Goal: Task Accomplishment & Management: Complete application form

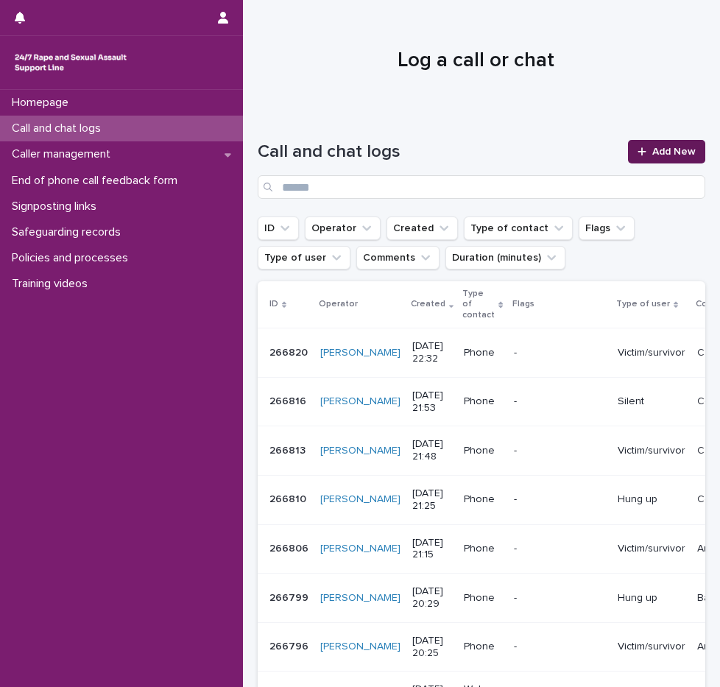
drag, startPoint x: 0, startPoint y: 0, endPoint x: 683, endPoint y: 142, distance: 697.3
click at [683, 142] on link "Add New" at bounding box center [666, 152] width 77 height 24
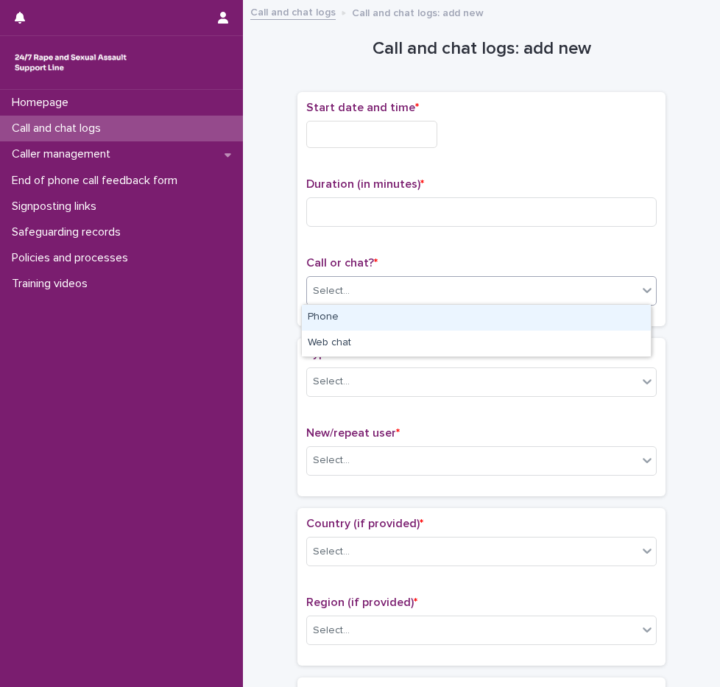
click at [317, 292] on div "Select..." at bounding box center [331, 291] width 37 height 15
click at [323, 314] on div "Phone" at bounding box center [476, 318] width 349 height 26
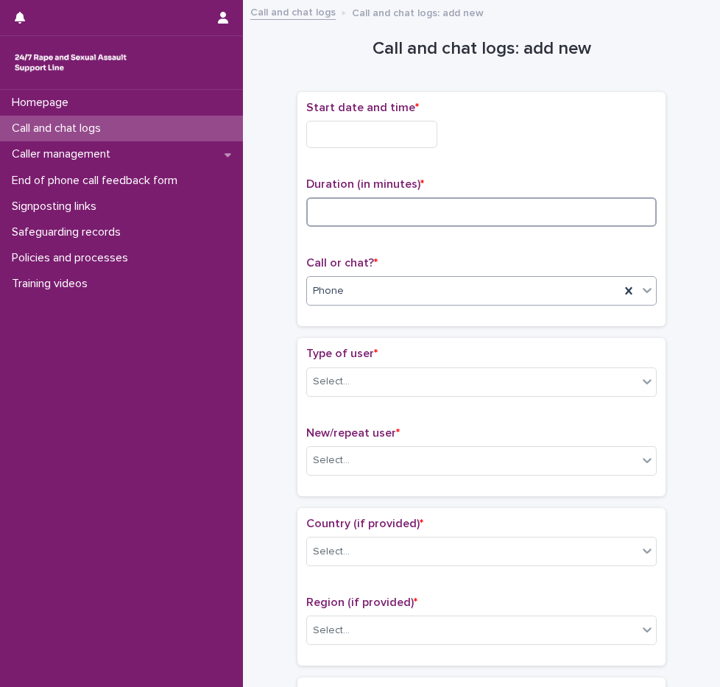
click at [332, 203] on input at bounding box center [481, 211] width 351 height 29
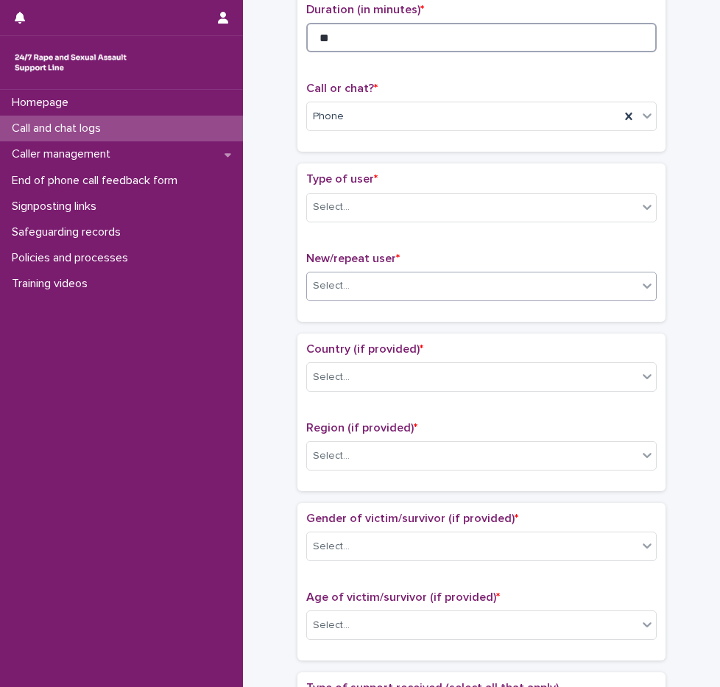
type input "**"
click at [341, 275] on div "Select..." at bounding box center [472, 286] width 331 height 24
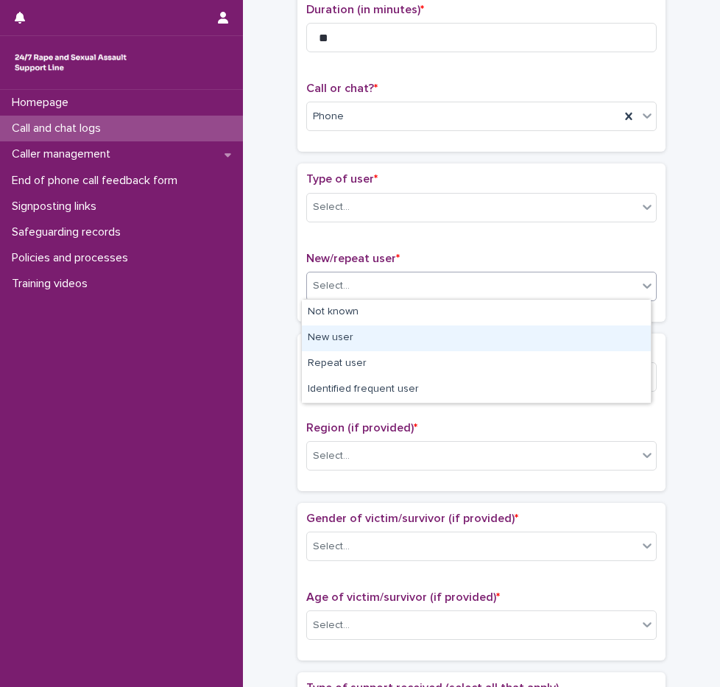
click at [344, 346] on div "New user" at bounding box center [476, 338] width 349 height 26
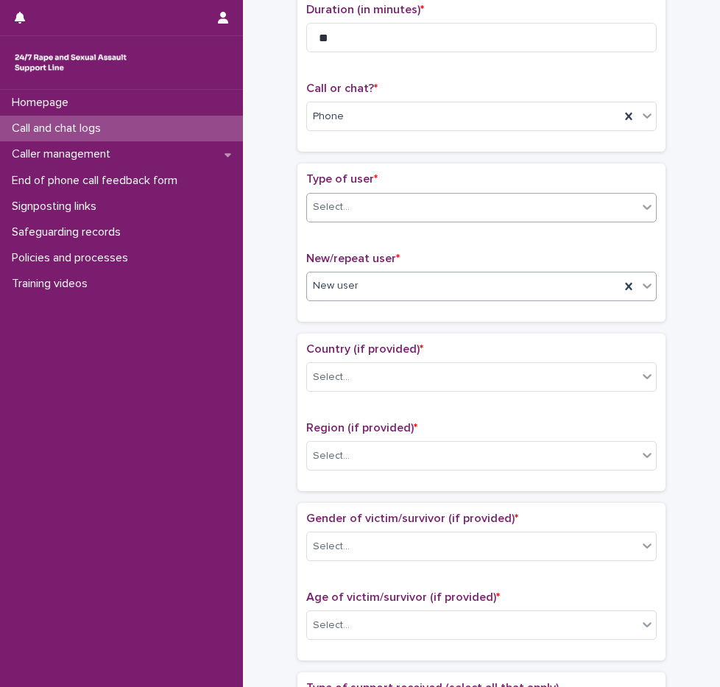
click at [336, 205] on div "Select..." at bounding box center [331, 207] width 37 height 15
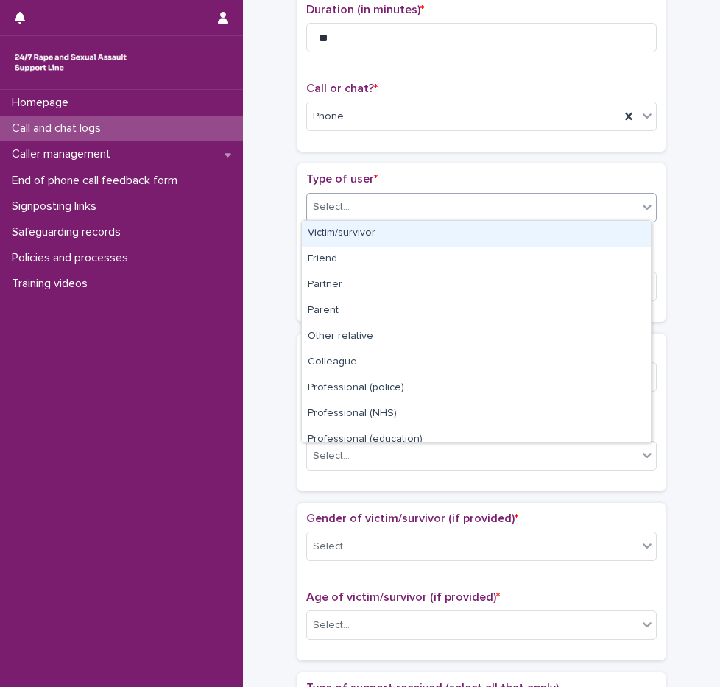
click at [344, 236] on div "Victim/survivor" at bounding box center [476, 234] width 349 height 26
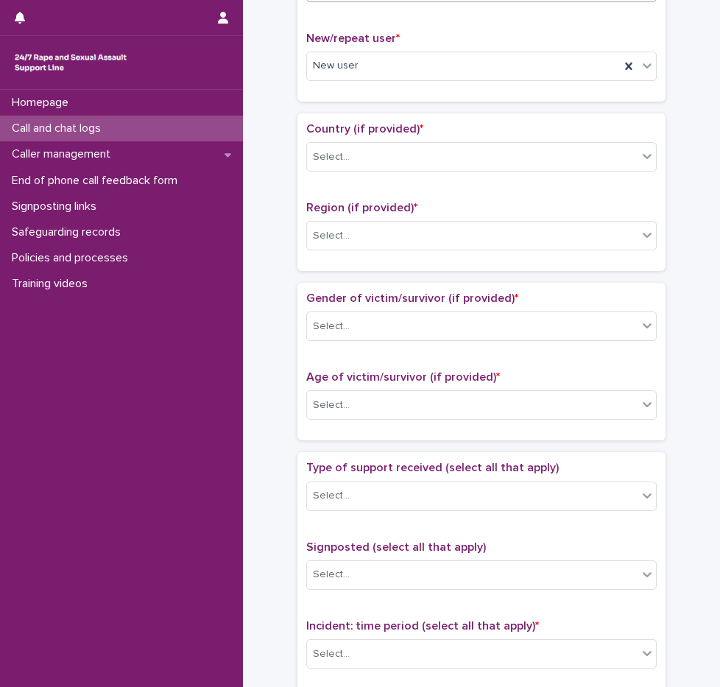
scroll to position [445, 0]
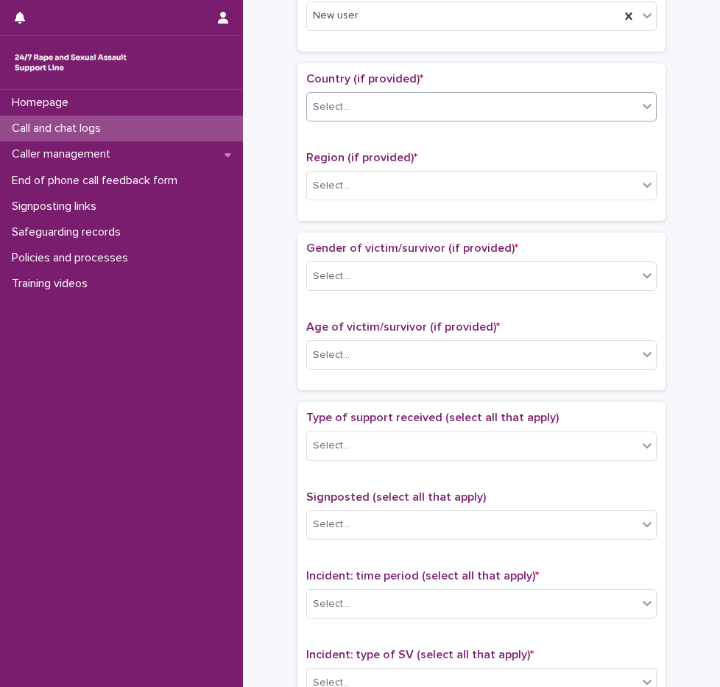
click at [362, 112] on div "Select..." at bounding box center [472, 107] width 331 height 24
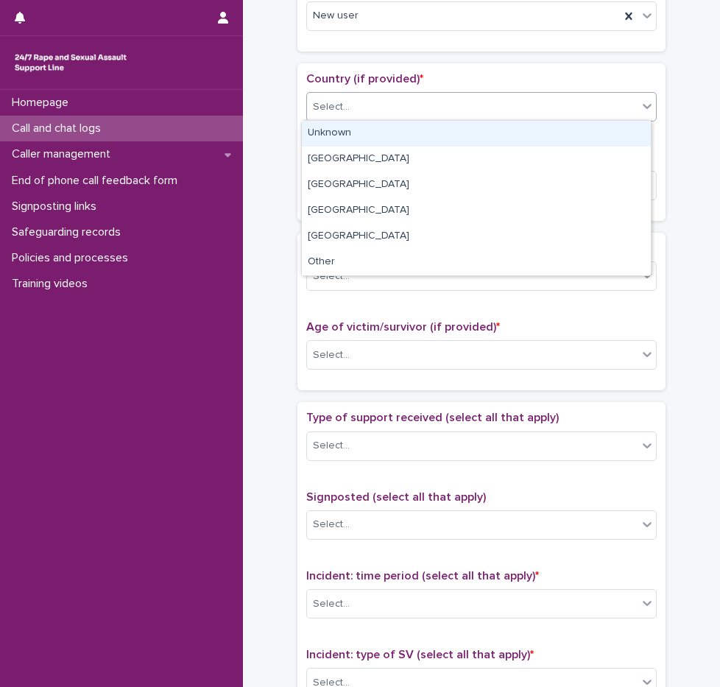
click at [356, 135] on div "Unknown" at bounding box center [476, 134] width 349 height 26
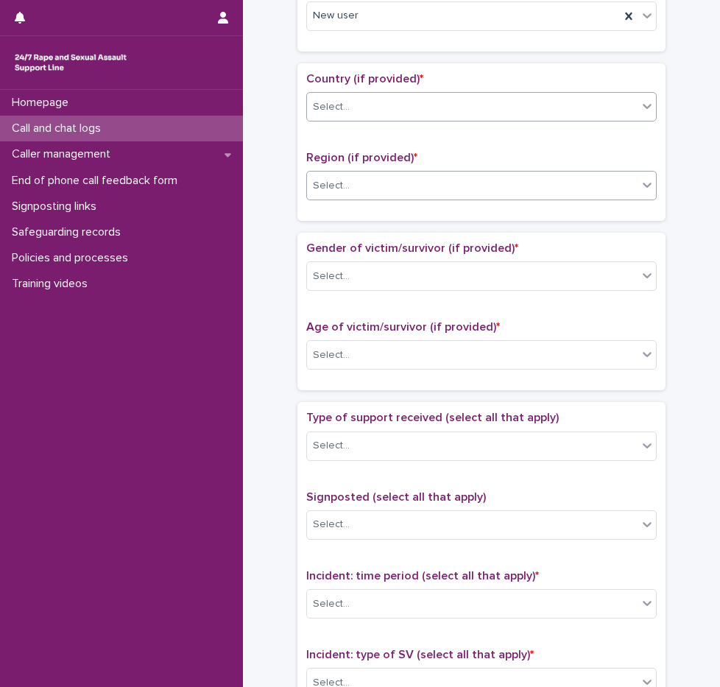
click at [346, 178] on div "Select..." at bounding box center [472, 186] width 331 height 24
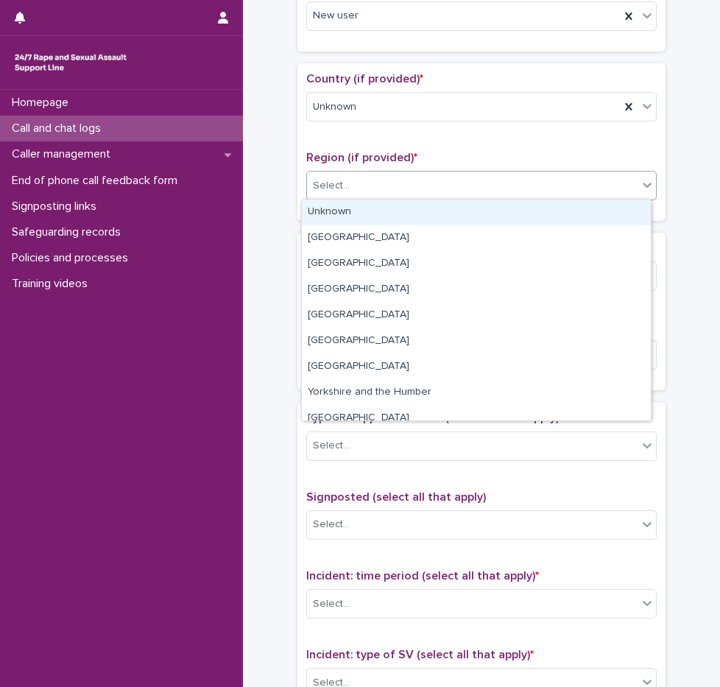
click at [349, 211] on div "Unknown" at bounding box center [476, 213] width 349 height 26
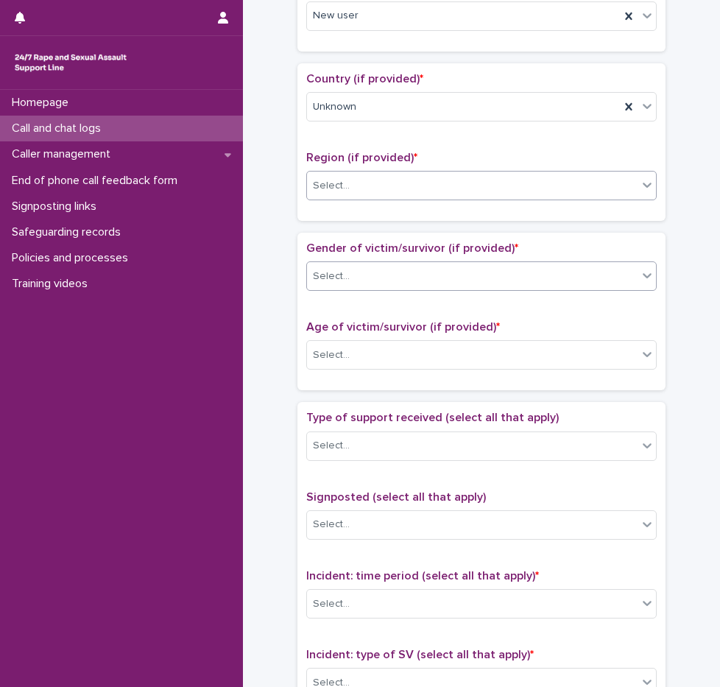
click at [348, 264] on div "Select..." at bounding box center [472, 276] width 331 height 24
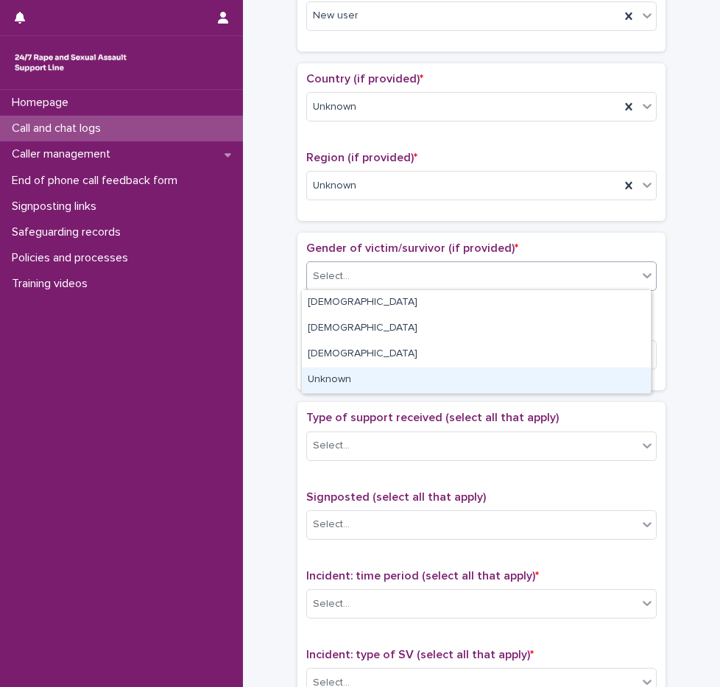
click at [343, 373] on div "Unknown" at bounding box center [476, 380] width 349 height 26
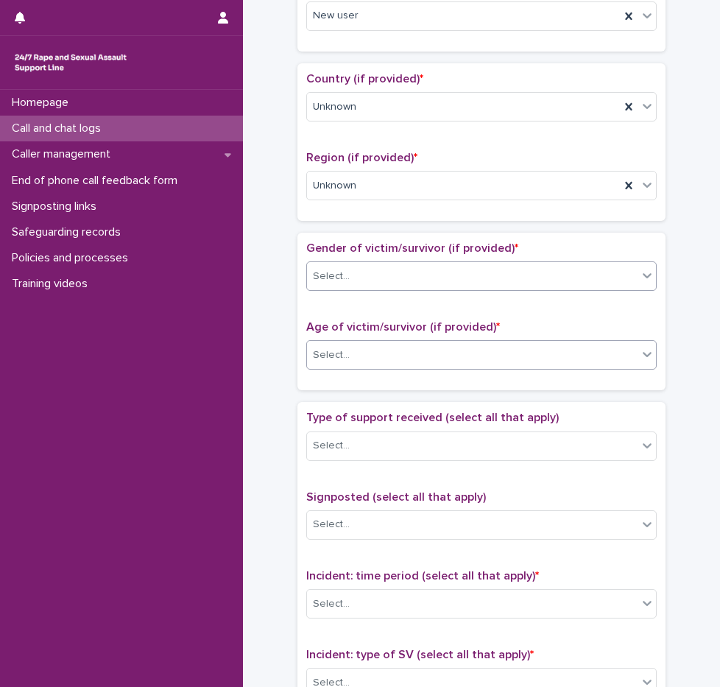
click at [343, 356] on div "Select..." at bounding box center [472, 355] width 331 height 24
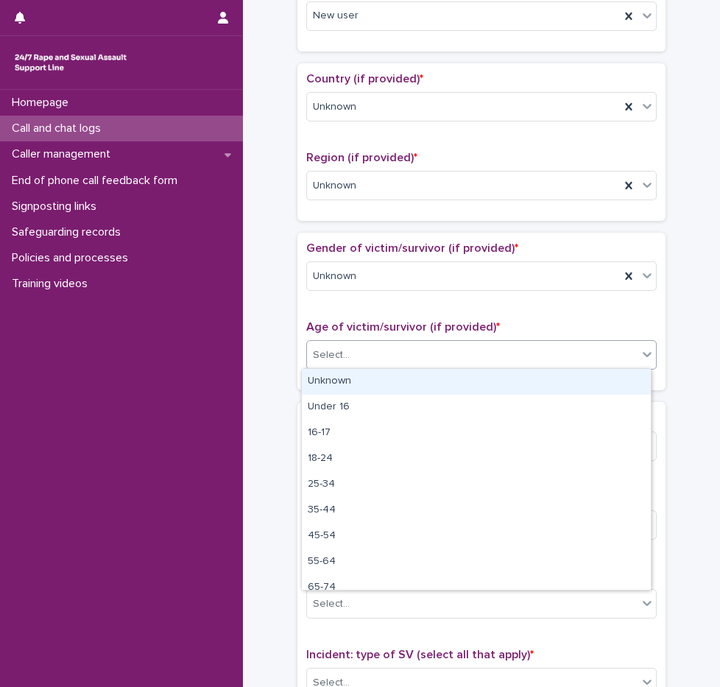
click at [353, 376] on div "Unknown" at bounding box center [476, 382] width 349 height 26
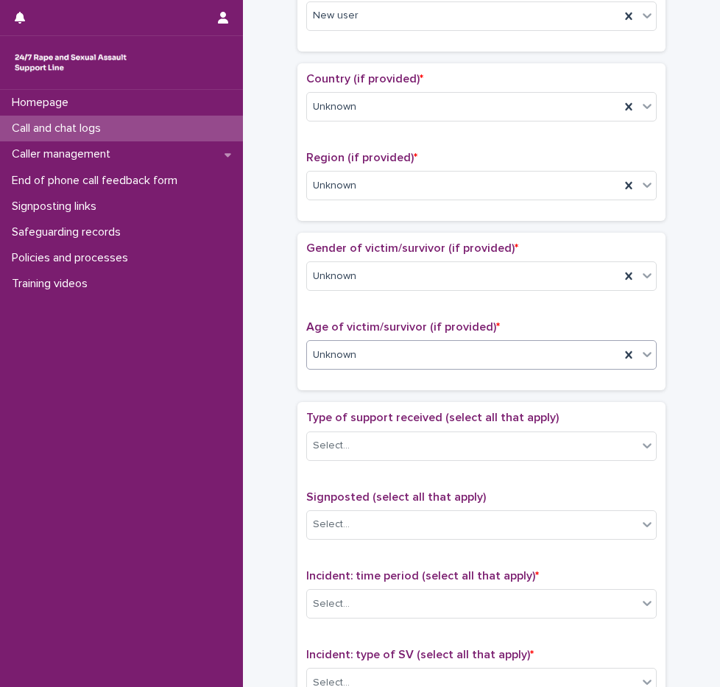
scroll to position [666, 0]
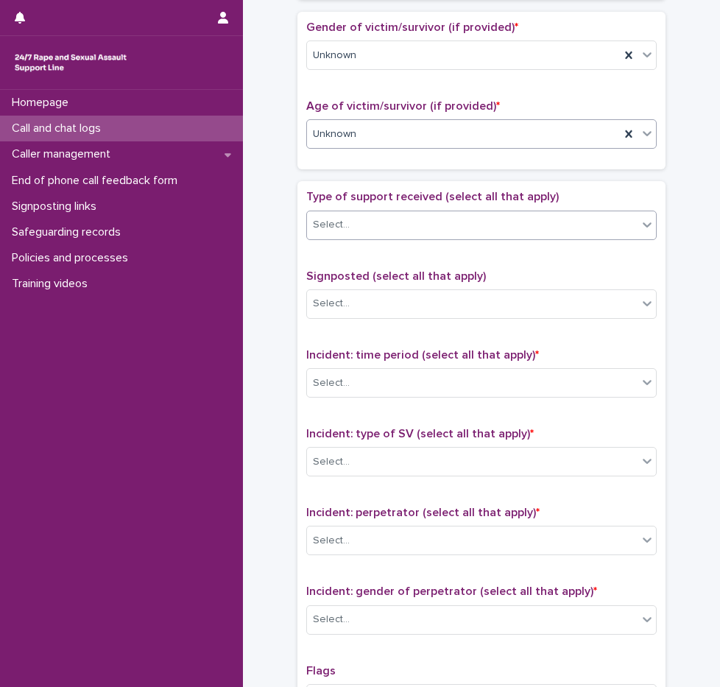
click at [332, 219] on div "Select..." at bounding box center [331, 224] width 37 height 15
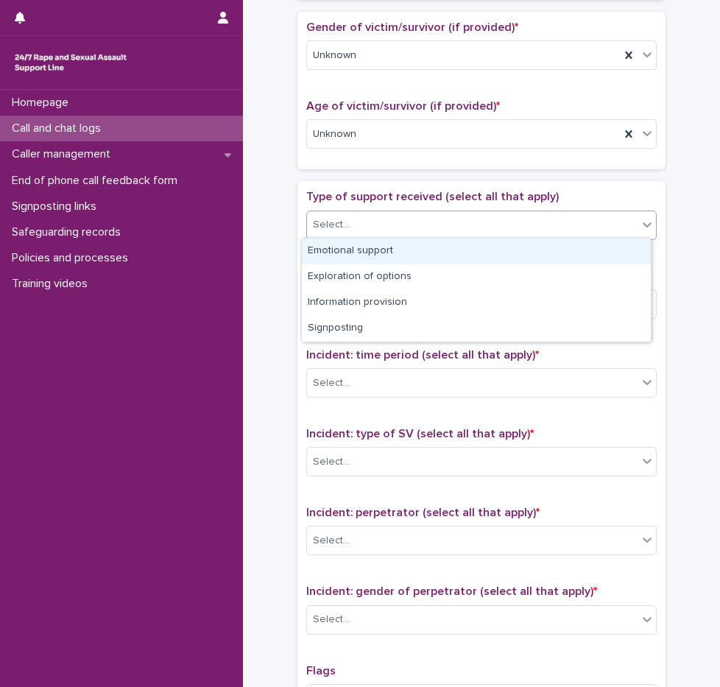
click at [355, 256] on div "Emotional support" at bounding box center [476, 252] width 349 height 26
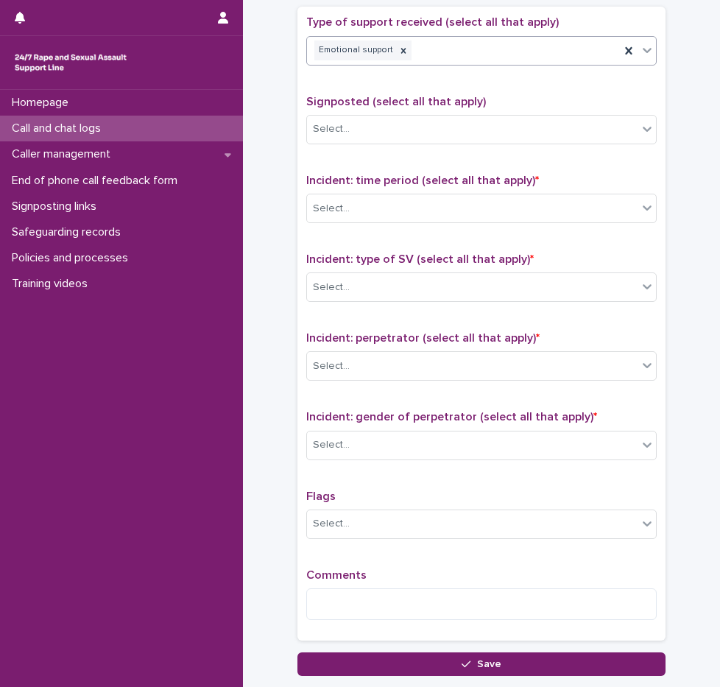
scroll to position [848, 0]
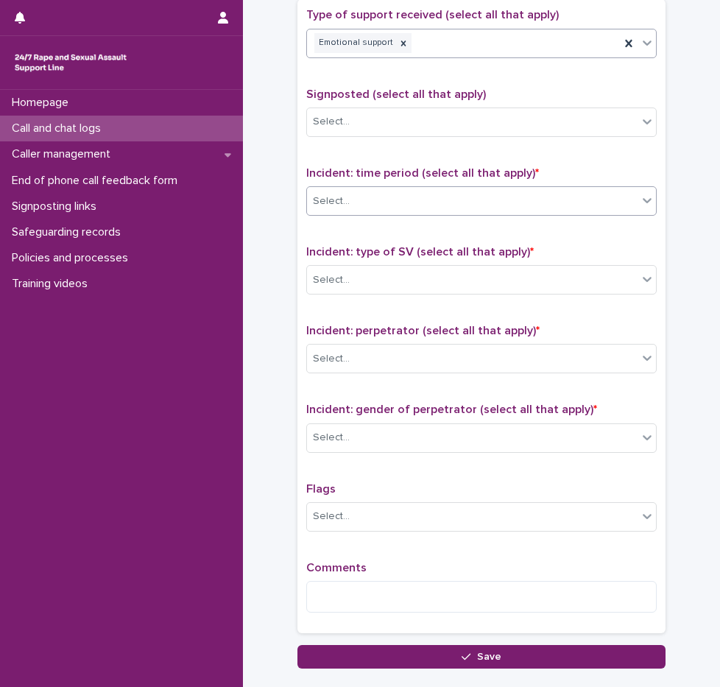
click at [370, 196] on div "Select..." at bounding box center [472, 201] width 331 height 24
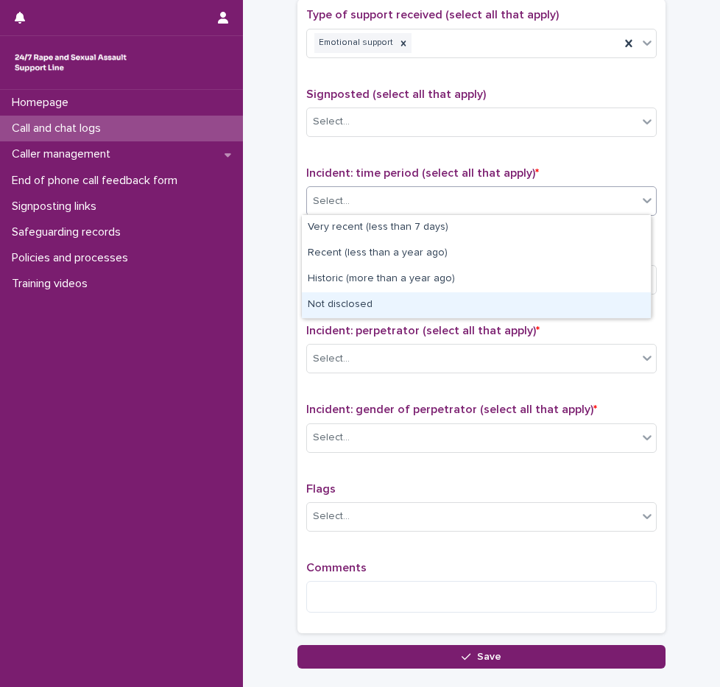
click at [353, 305] on div "Not disclosed" at bounding box center [476, 305] width 349 height 26
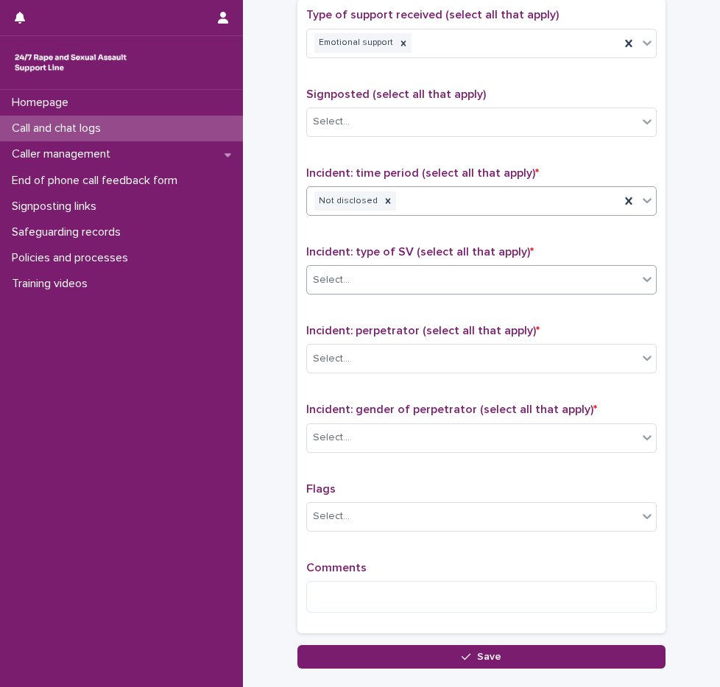
click at [363, 286] on div "Select..." at bounding box center [472, 280] width 331 height 24
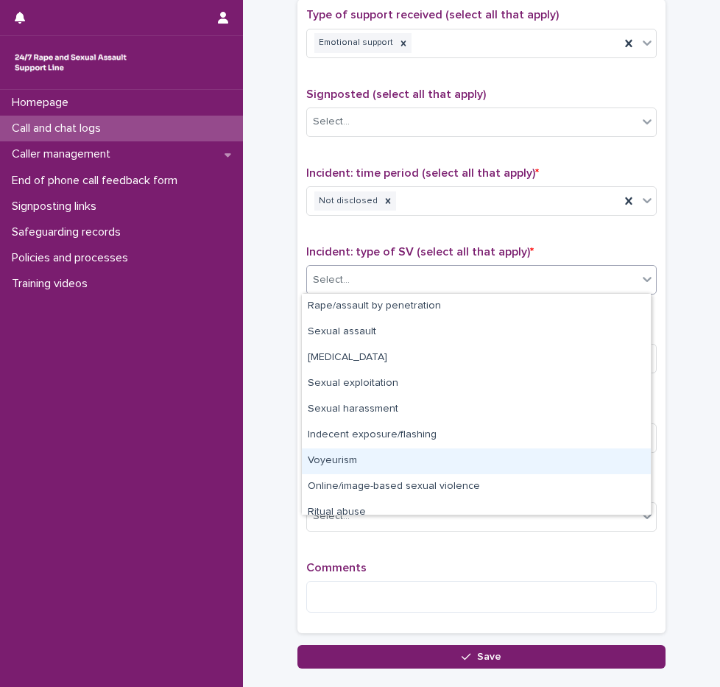
scroll to position [37, 0]
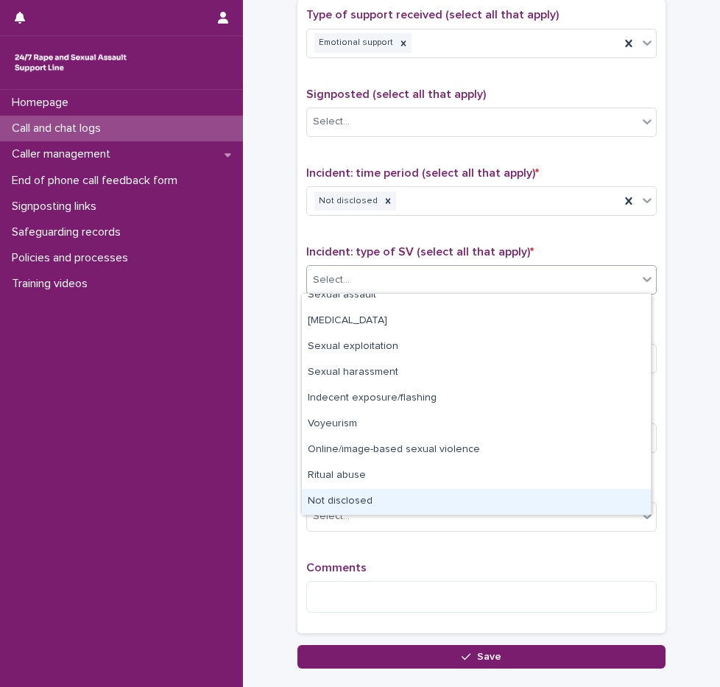
click at [395, 499] on div "Not disclosed" at bounding box center [476, 502] width 349 height 26
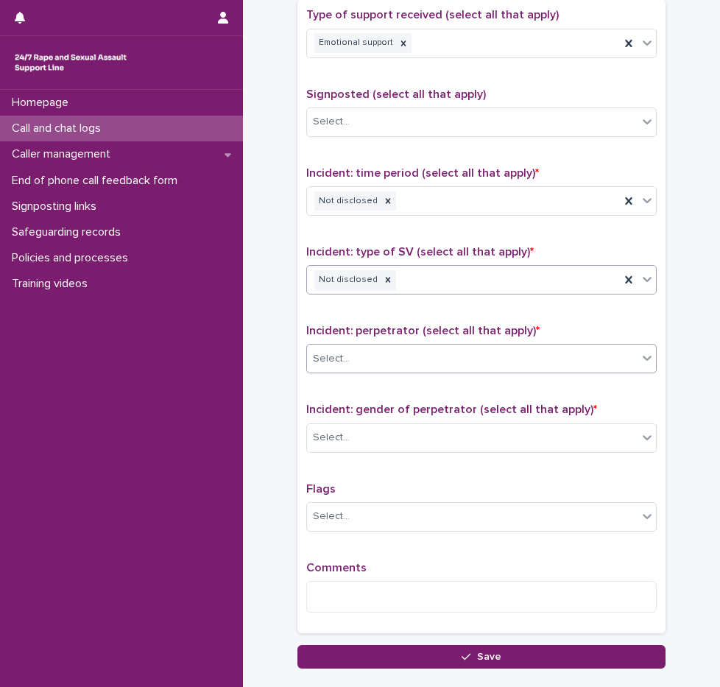
click at [347, 359] on div "Select..." at bounding box center [472, 359] width 331 height 24
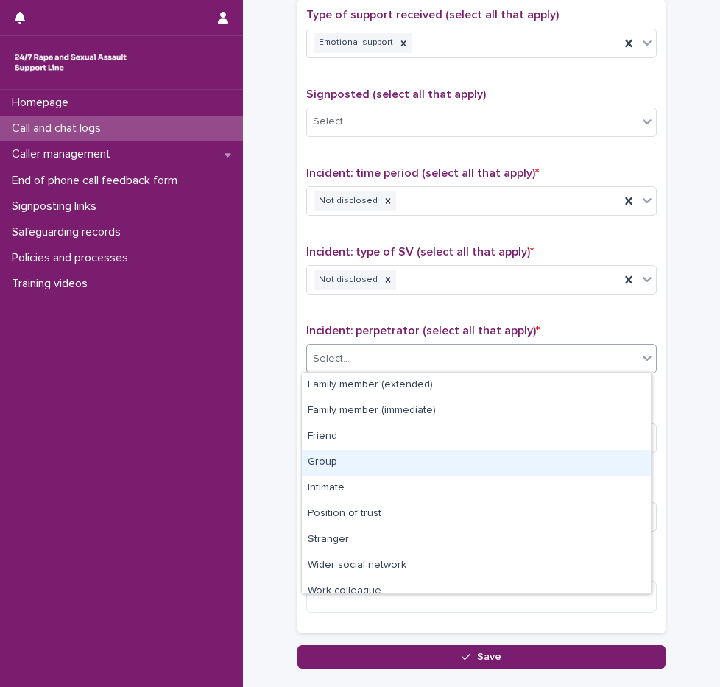
scroll to position [63, 0]
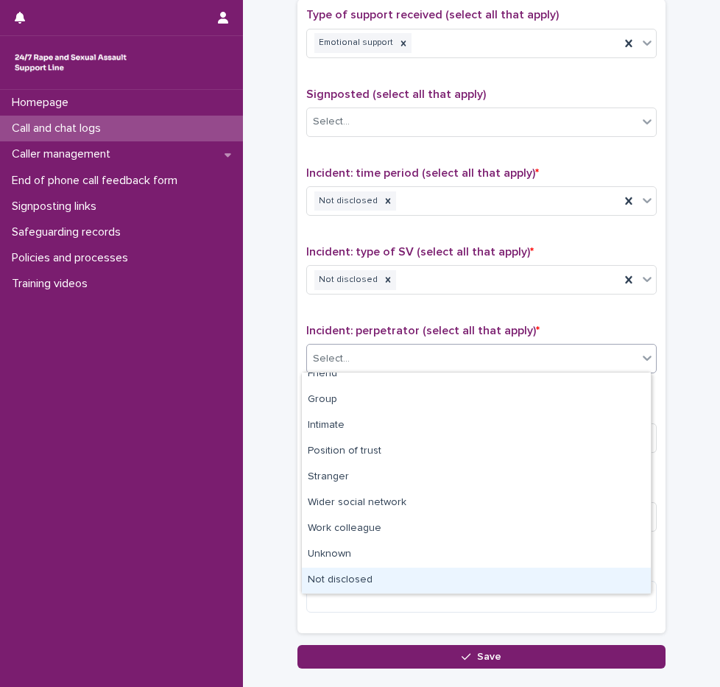
click at [358, 589] on div "Not disclosed" at bounding box center [476, 581] width 349 height 26
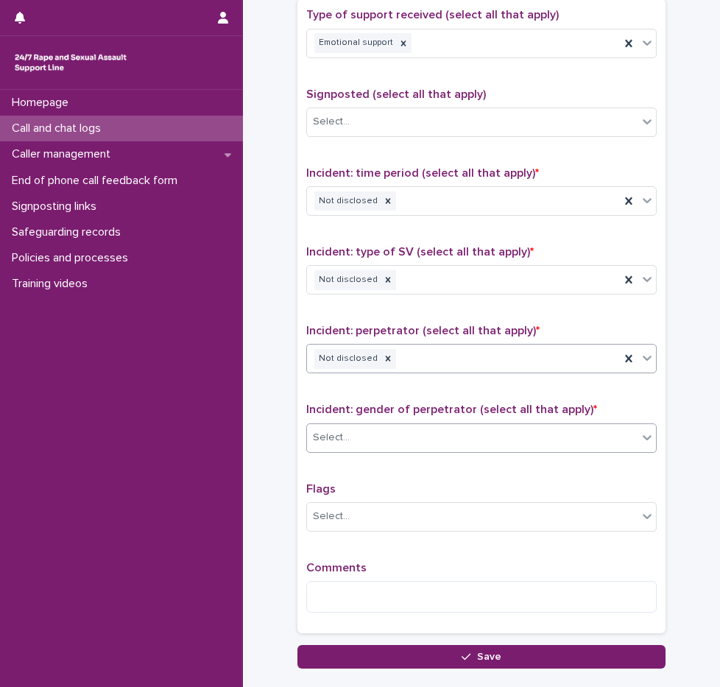
click at [343, 435] on div "Select..." at bounding box center [472, 438] width 331 height 24
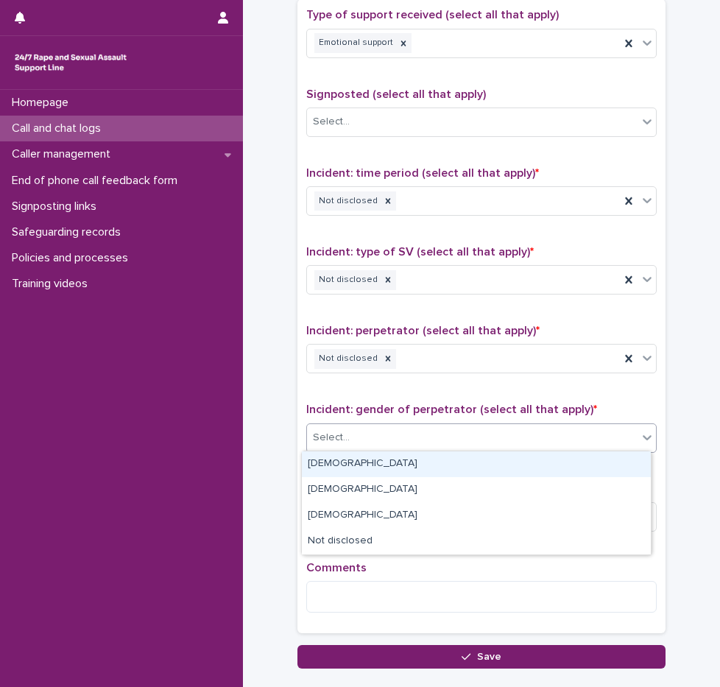
click at [343, 470] on div "[DEMOGRAPHIC_DATA]" at bounding box center [476, 464] width 349 height 26
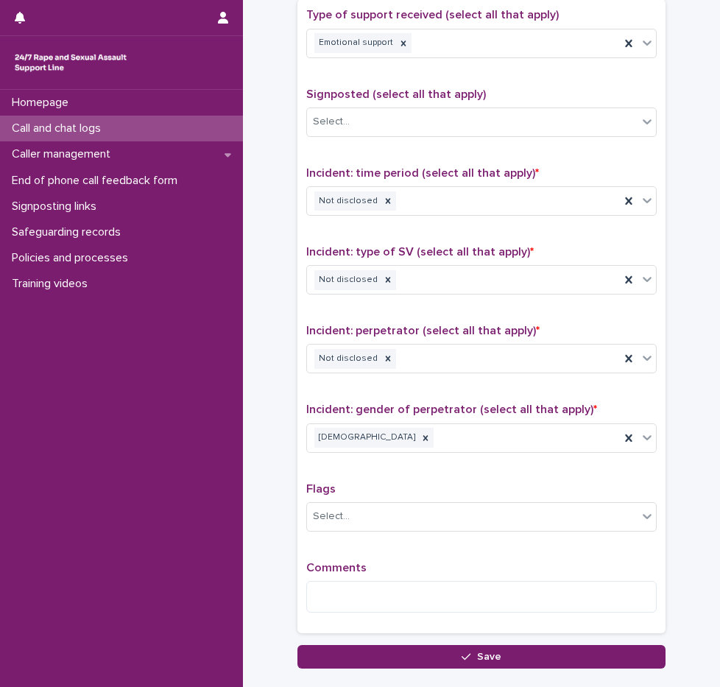
click at [370, 571] on p "Comments" at bounding box center [481, 568] width 351 height 14
click at [368, 582] on textarea at bounding box center [481, 597] width 351 height 32
type textarea "*"
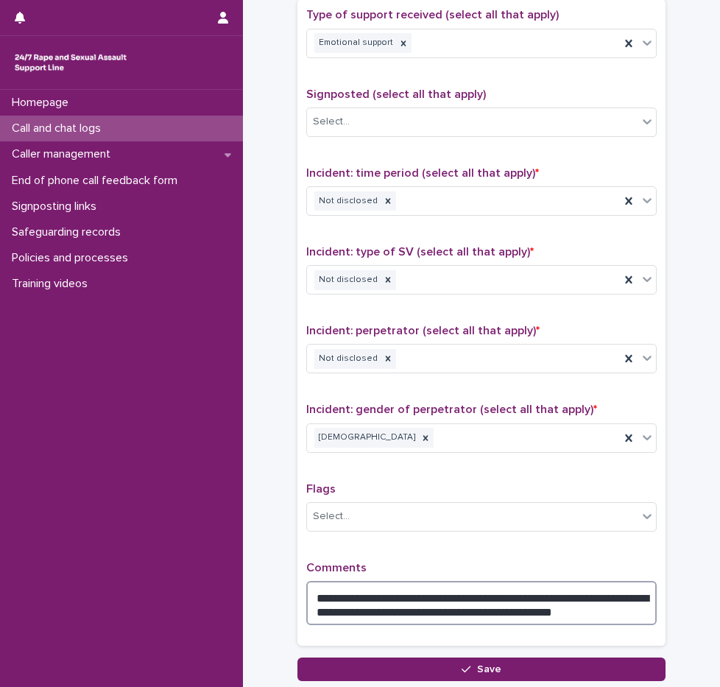
drag, startPoint x: 397, startPoint y: 609, endPoint x: 384, endPoint y: 609, distance: 13.3
click at [384, 609] on textarea "**********" at bounding box center [481, 603] width 351 height 44
click at [521, 599] on textarea "**********" at bounding box center [481, 603] width 351 height 44
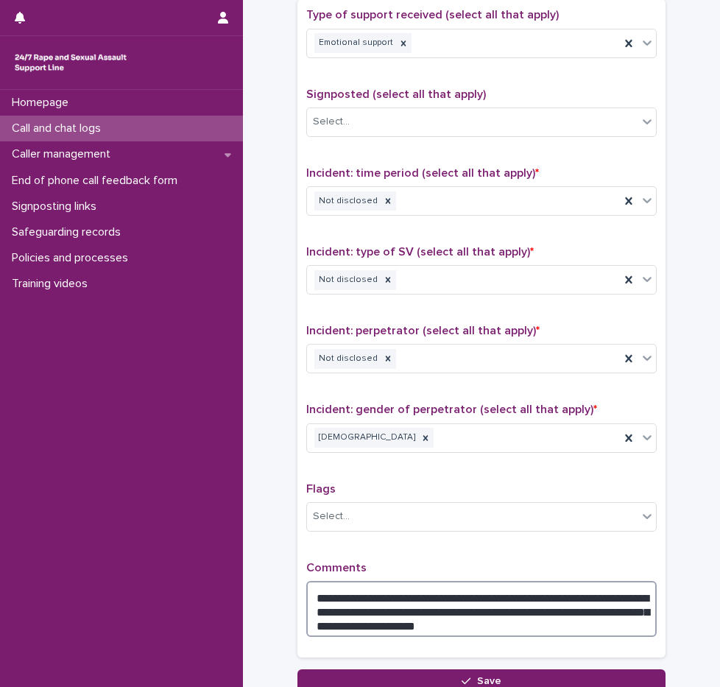
scroll to position [946, 0]
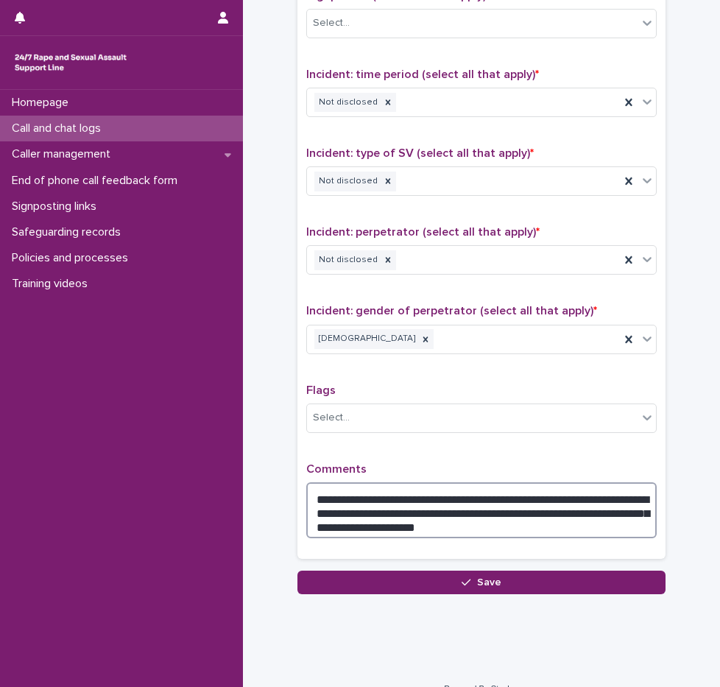
click at [470, 522] on textarea "**********" at bounding box center [481, 510] width 351 height 56
drag, startPoint x: 511, startPoint y: 523, endPoint x: 512, endPoint y: 501, distance: 21.4
click at [512, 501] on textarea "**********" at bounding box center [481, 510] width 351 height 56
click at [513, 513] on textarea "**********" at bounding box center [481, 510] width 351 height 56
type textarea "**********"
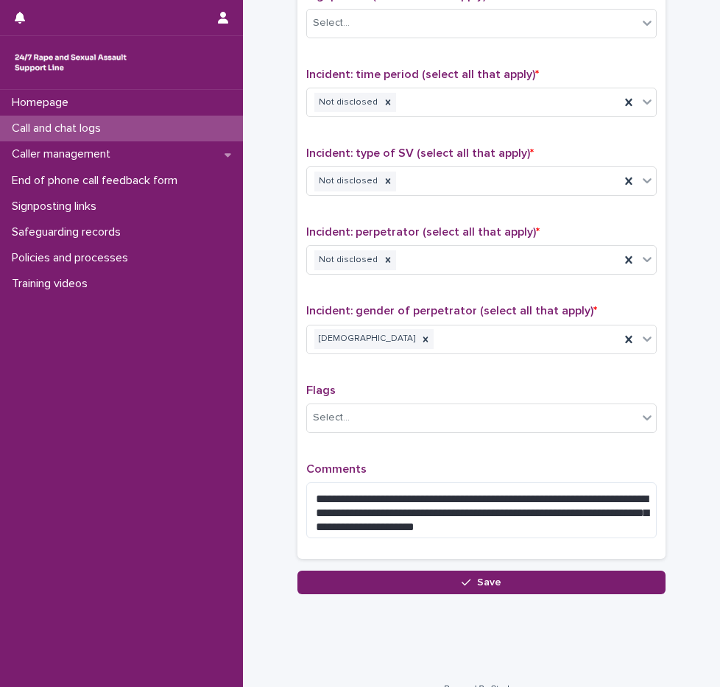
click at [524, 465] on p "Comments" at bounding box center [481, 469] width 351 height 14
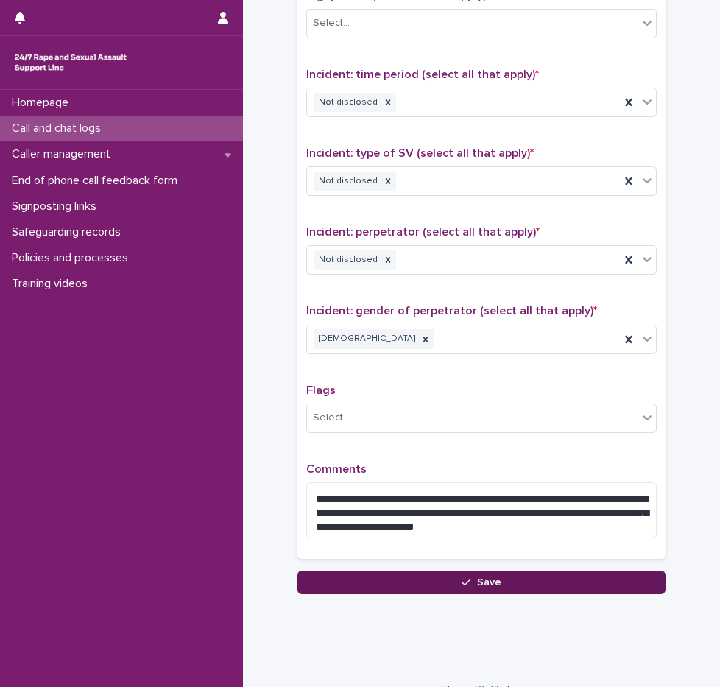
click at [501, 588] on button "Save" at bounding box center [481, 583] width 368 height 24
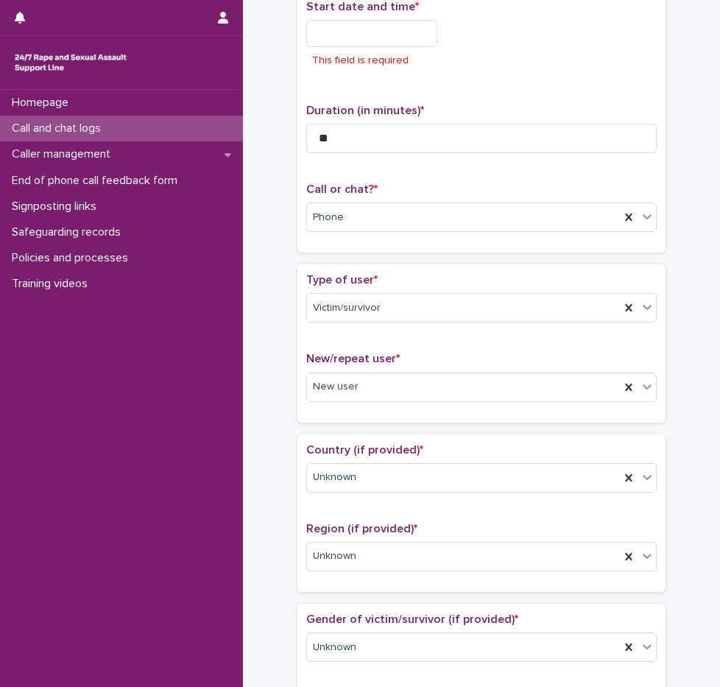
scroll to position [0, 0]
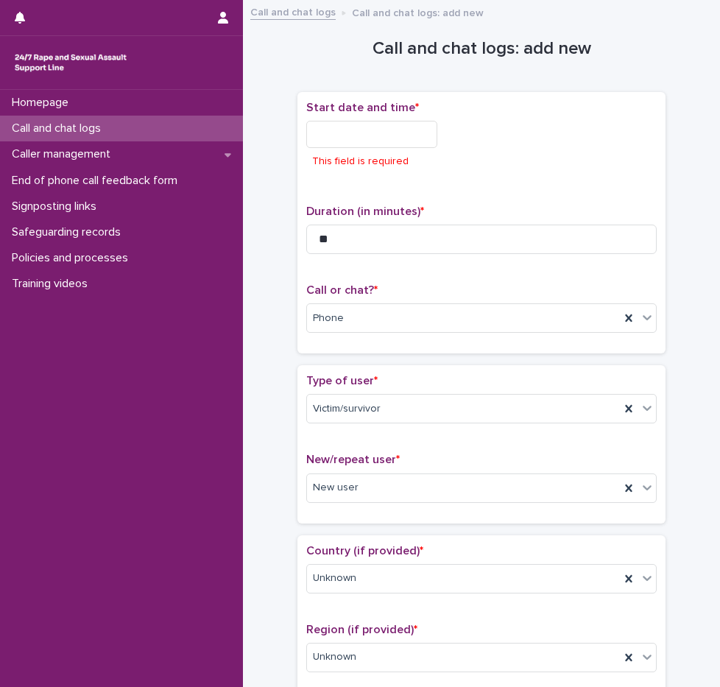
click at [360, 124] on input "text" at bounding box center [371, 134] width 131 height 27
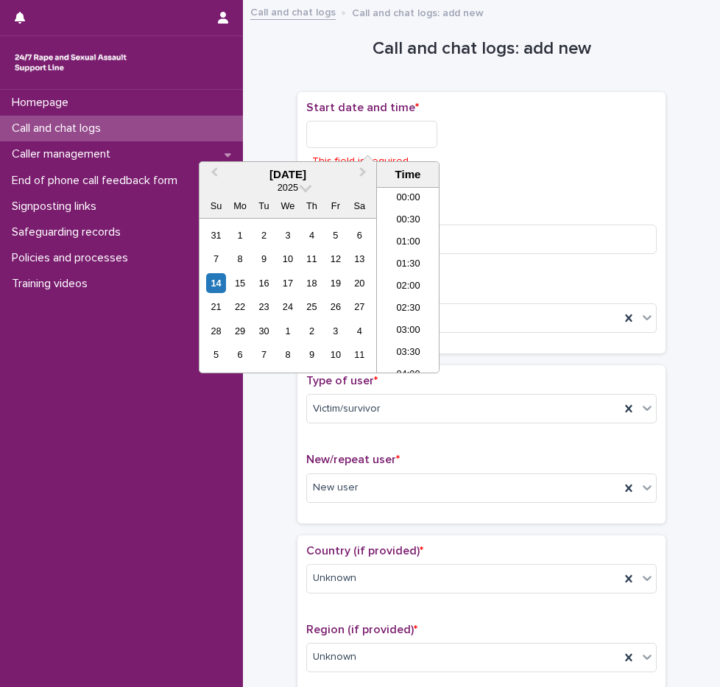
scroll to position [876, 0]
click at [409, 297] on li "22:00" at bounding box center [408, 295] width 63 height 22
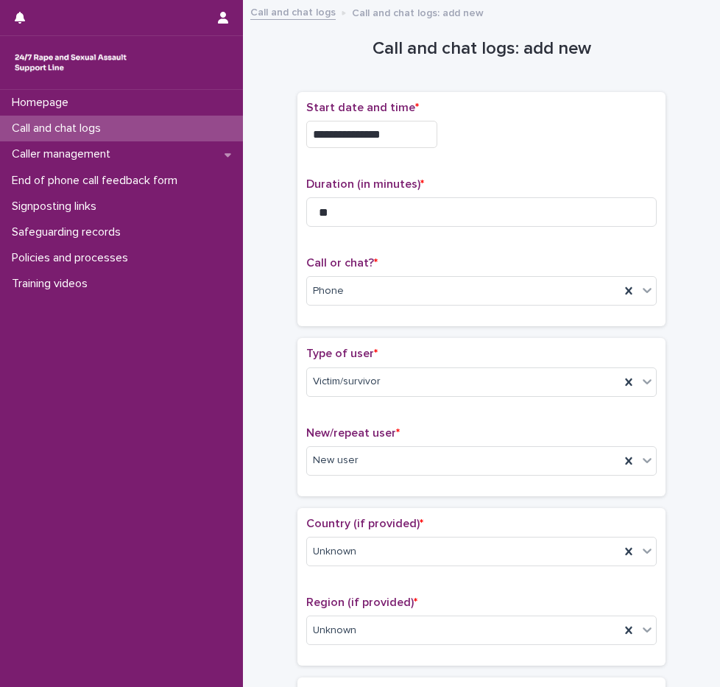
click at [397, 136] on input "**********" at bounding box center [371, 134] width 131 height 27
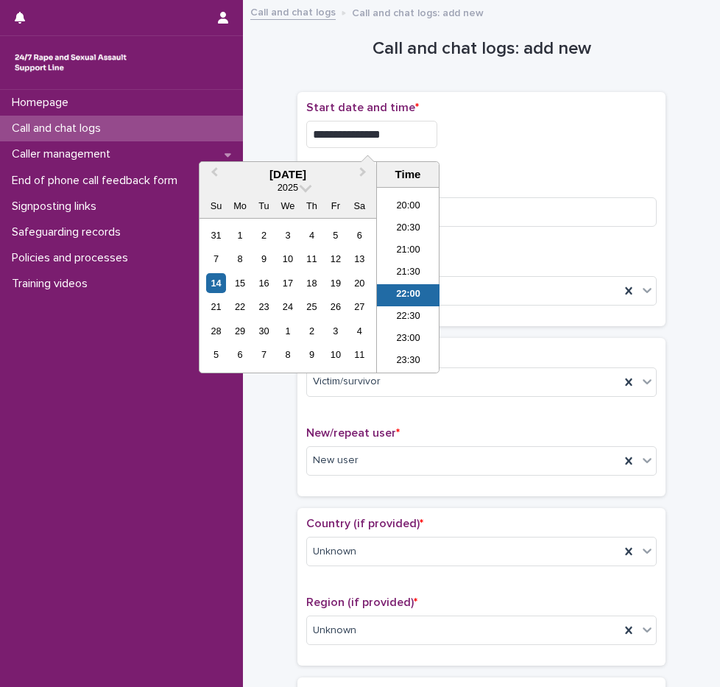
type input "**********"
click at [589, 149] on div "**********" at bounding box center [481, 130] width 351 height 59
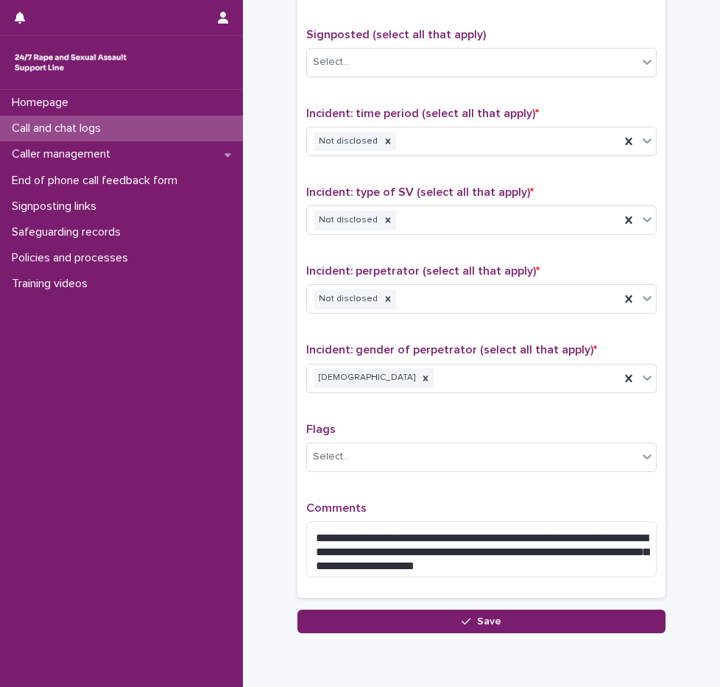
scroll to position [929, 0]
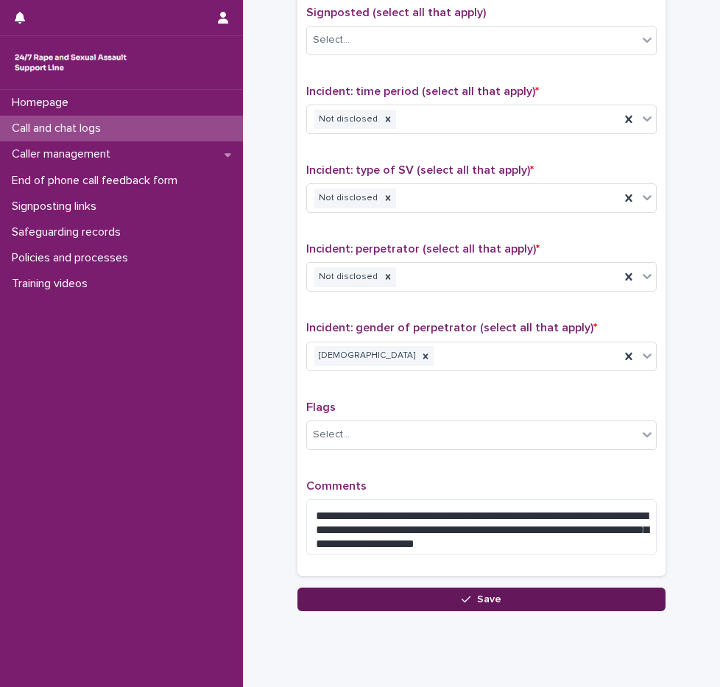
click at [464, 600] on icon "button" at bounding box center [466, 599] width 9 height 10
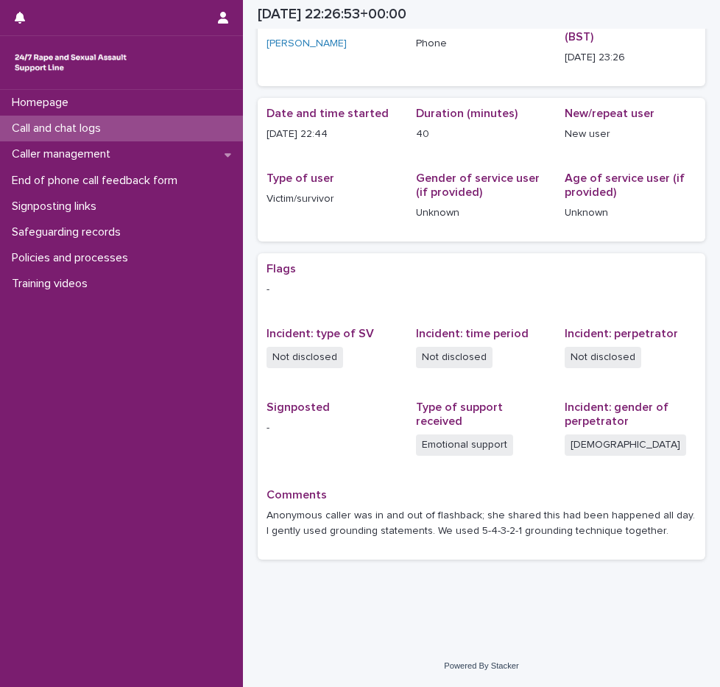
scroll to position [81, 0]
click at [118, 130] on div "Call and chat logs" at bounding box center [121, 129] width 243 height 26
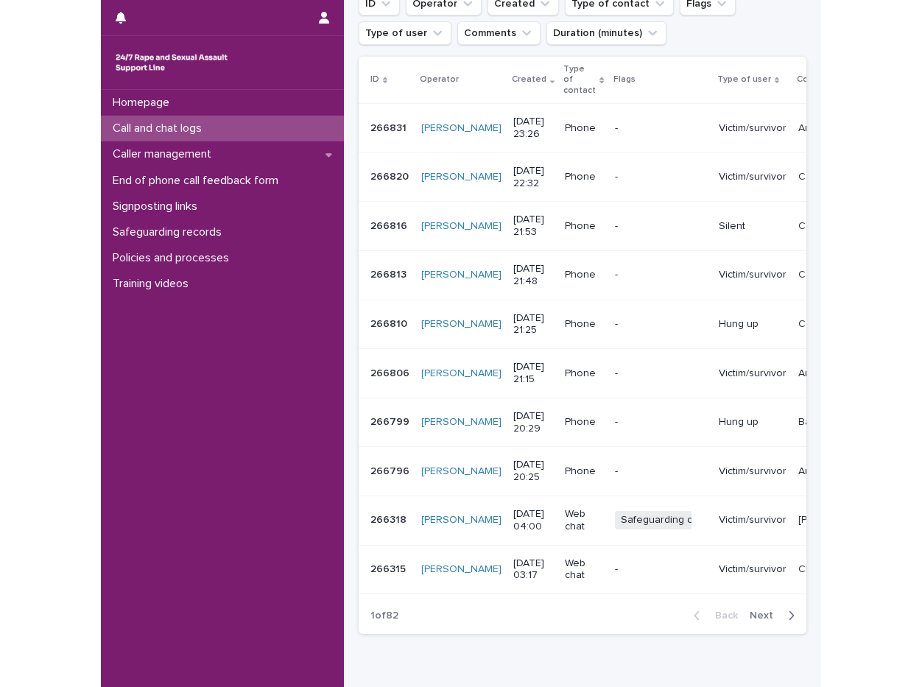
scroll to position [201, 0]
